Goal: Complete application form: Complete application form

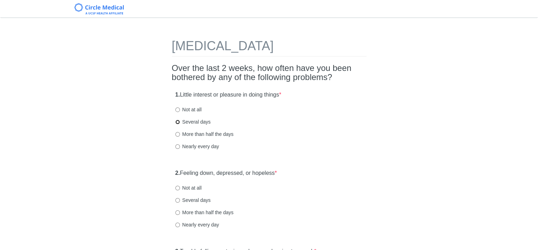
click at [176, 122] on input "Several days" at bounding box center [177, 122] width 5 height 5
radio input "true"
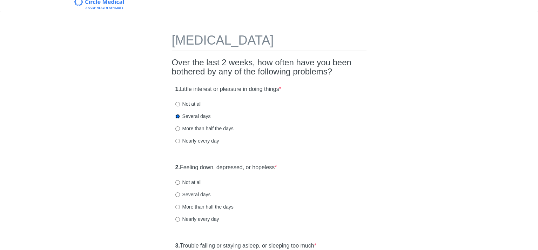
scroll to position [70, 0]
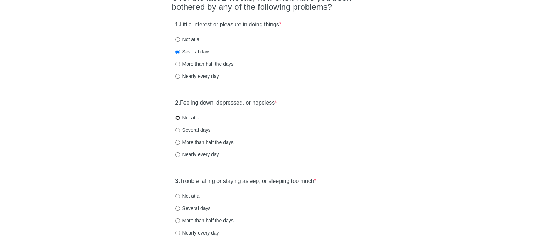
click at [176, 117] on input "Not at all" at bounding box center [177, 117] width 5 height 5
radio input "true"
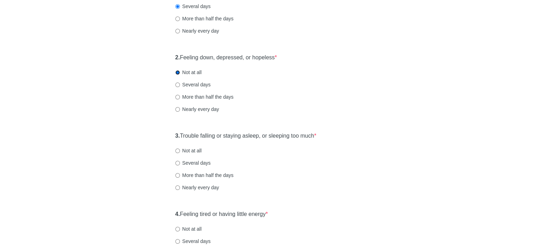
scroll to position [140, 0]
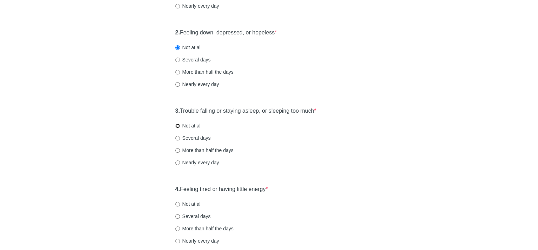
click at [175, 126] on input "Not at all" at bounding box center [177, 126] width 5 height 5
radio input "true"
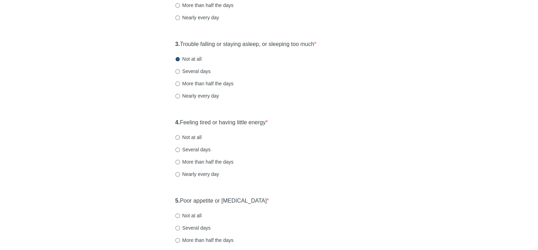
scroll to position [246, 0]
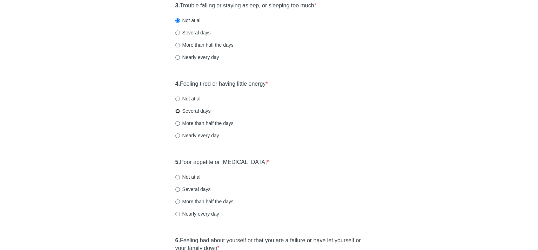
click at [178, 109] on input "Several days" at bounding box center [177, 111] width 5 height 5
radio input "true"
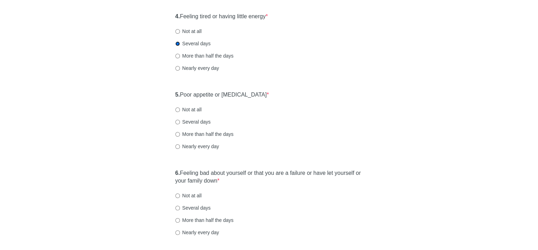
scroll to position [316, 0]
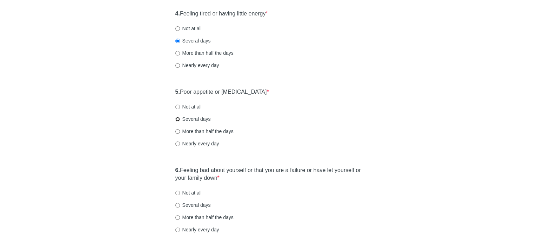
click at [177, 118] on input "Several days" at bounding box center [177, 119] width 5 height 5
radio input "true"
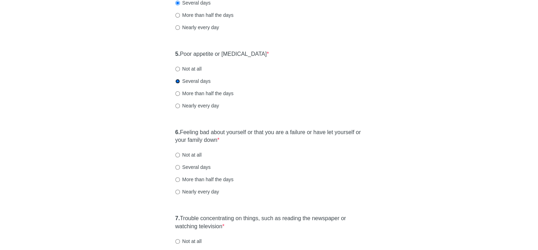
scroll to position [386, 0]
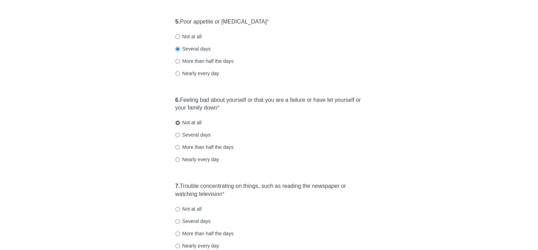
click at [177, 121] on input "Not at all" at bounding box center [177, 122] width 5 height 5
radio input "true"
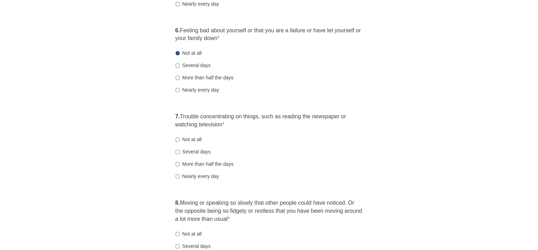
scroll to position [456, 0]
click at [177, 151] on input "Several days" at bounding box center [177, 151] width 5 height 5
radio input "true"
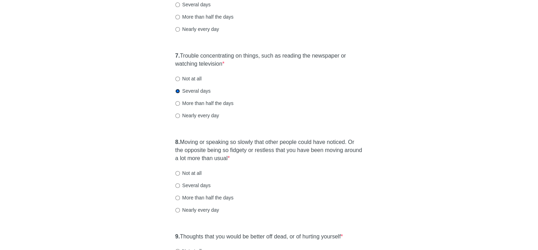
scroll to position [526, 0]
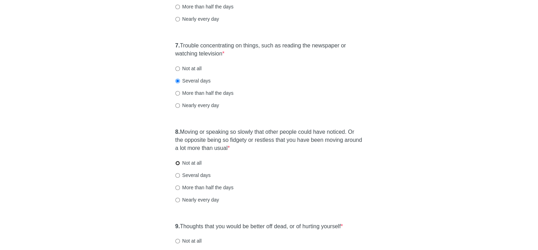
click at [177, 162] on input "Not at all" at bounding box center [177, 163] width 5 height 5
radio input "true"
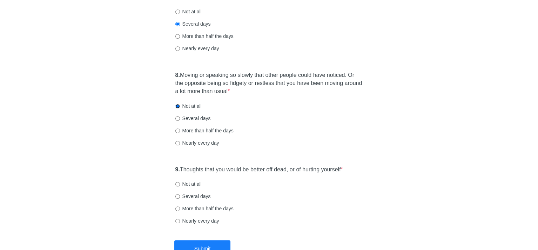
scroll to position [597, 0]
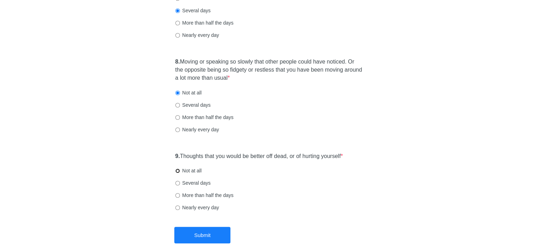
click at [176, 171] on input "Not at all" at bounding box center [177, 170] width 5 height 5
radio input "true"
click at [195, 237] on button "Submit" at bounding box center [202, 235] width 56 height 16
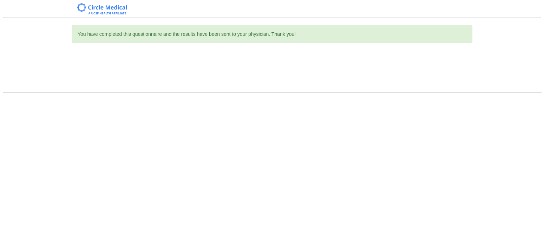
scroll to position [0, 0]
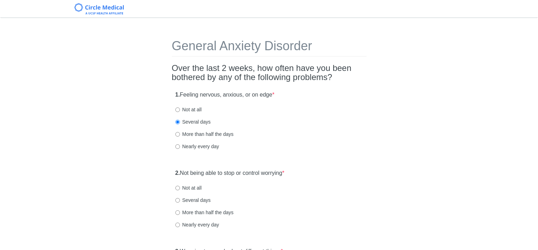
scroll to position [246, 0]
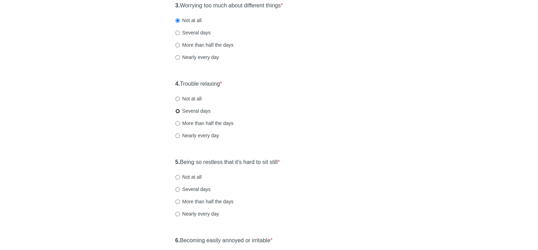
click at [177, 111] on input "Several days" at bounding box center [177, 111] width 5 height 5
radio input "true"
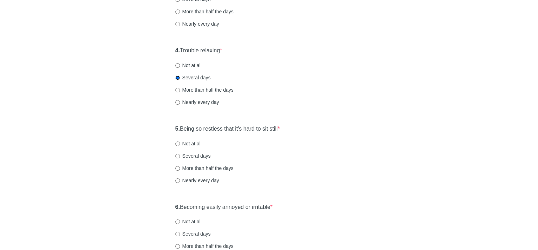
scroll to position [316, 0]
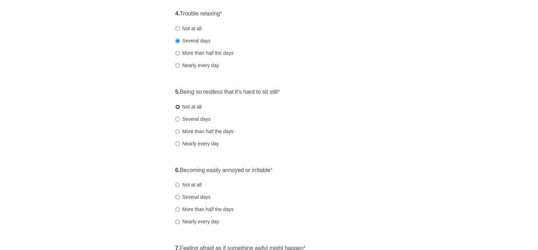
click at [177, 106] on input "Not at all" at bounding box center [177, 107] width 5 height 5
radio input "true"
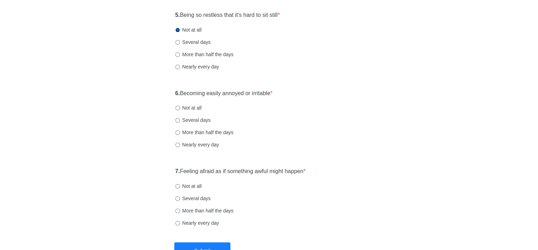
scroll to position [421, 0]
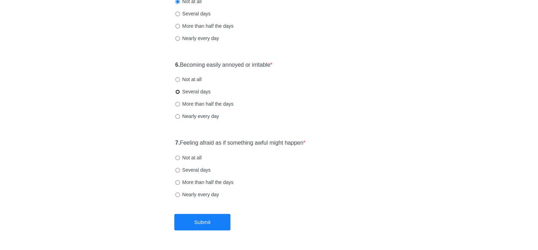
click at [177, 91] on input "Several days" at bounding box center [177, 91] width 5 height 5
radio input "true"
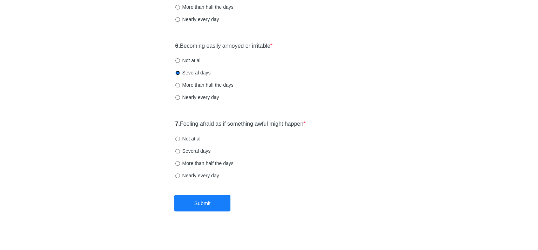
scroll to position [444, 0]
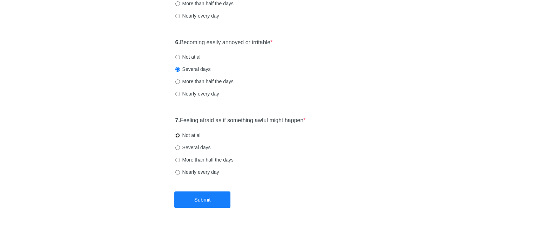
click at [177, 133] on input "Not at all" at bounding box center [177, 135] width 5 height 5
radio input "true"
click at [211, 199] on button "Submit" at bounding box center [202, 199] width 56 height 16
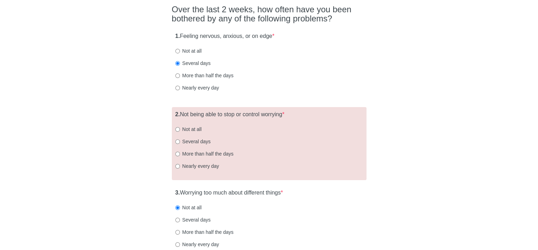
scroll to position [58, 0]
click at [177, 128] on input "Not at all" at bounding box center [177, 130] width 5 height 5
radio input "true"
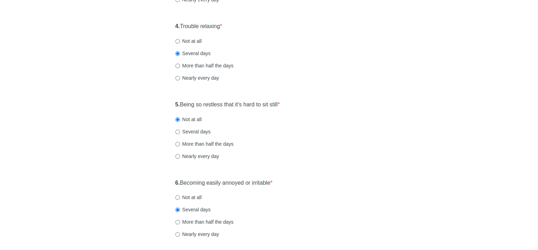
scroll to position [469, 0]
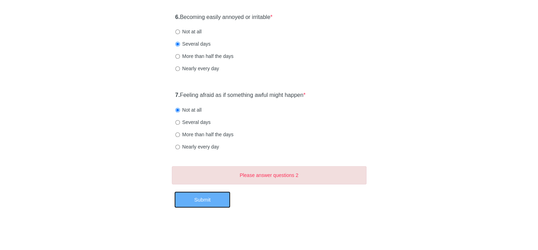
click at [193, 201] on button "Submit" at bounding box center [202, 199] width 56 height 16
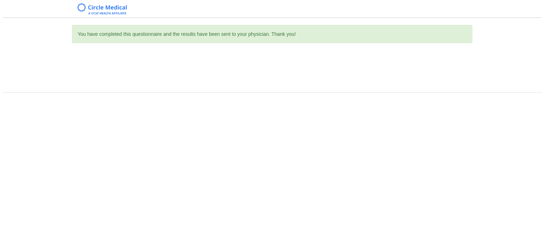
scroll to position [0, 0]
